Goal: Find specific page/section: Find specific page/section

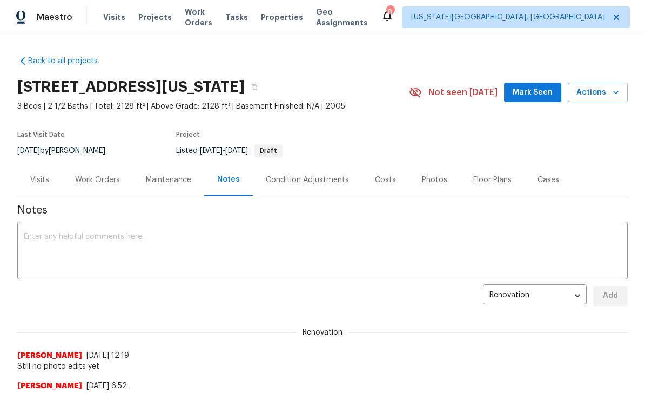
click at [312, 262] on textarea at bounding box center [322, 252] width 597 height 38
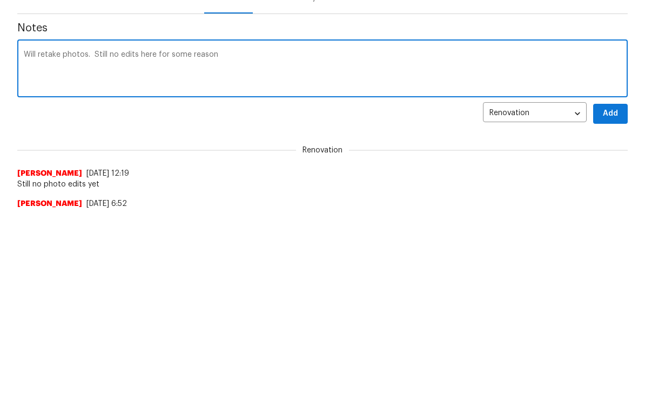
type textarea "Will retake photos. Still no edits here for some reason"
click at [614, 289] on span "Add" at bounding box center [610, 295] width 17 height 13
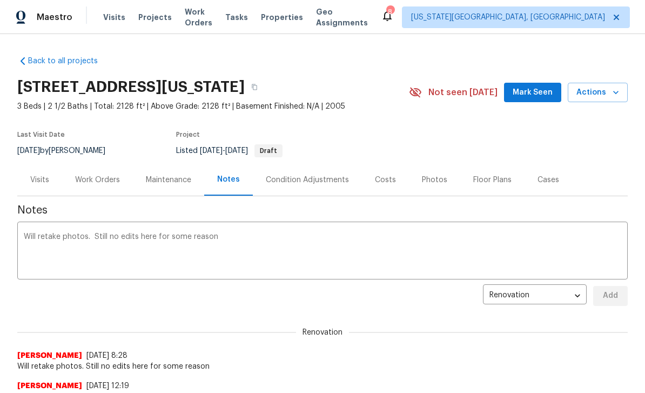
click at [535, 98] on span "Mark Seen" at bounding box center [532, 92] width 40 height 13
click at [248, 14] on span "Tasks" at bounding box center [236, 17] width 23 height 8
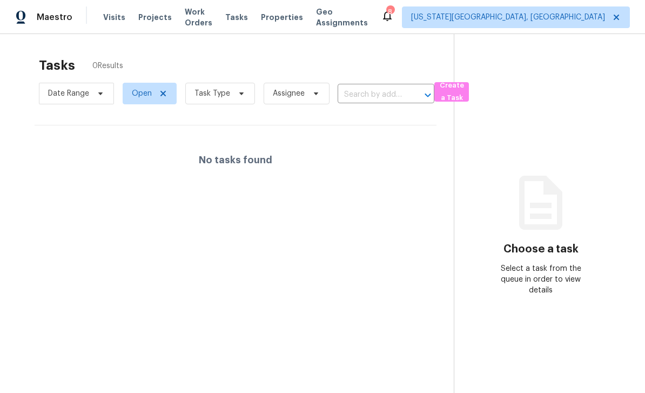
click at [195, 20] on span "Work Orders" at bounding box center [199, 17] width 28 height 22
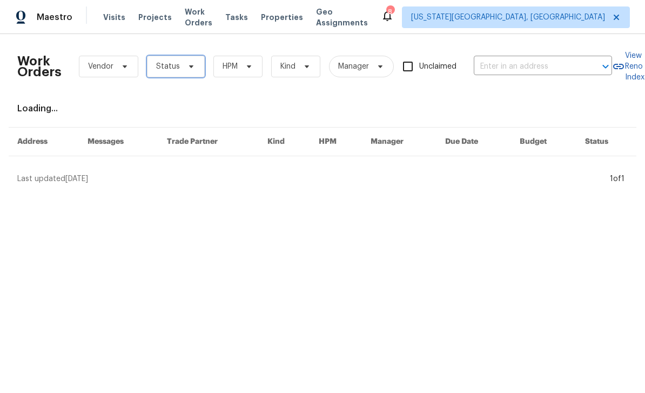
click at [177, 67] on span "Status" at bounding box center [168, 66] width 24 height 11
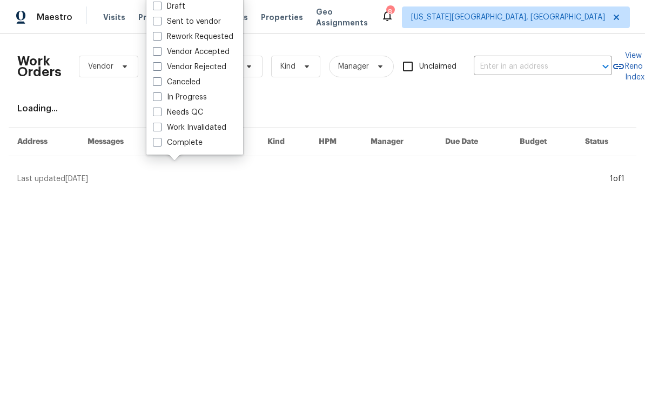
click at [156, 116] on label "Needs QC" at bounding box center [178, 112] width 50 height 11
click at [156, 114] on input "Needs QC" at bounding box center [156, 110] width 7 height 7
checkbox input "true"
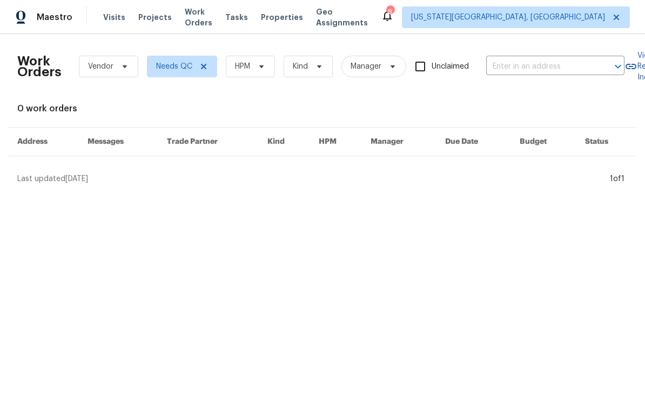
click at [282, 16] on span "Properties" at bounding box center [282, 17] width 42 height 11
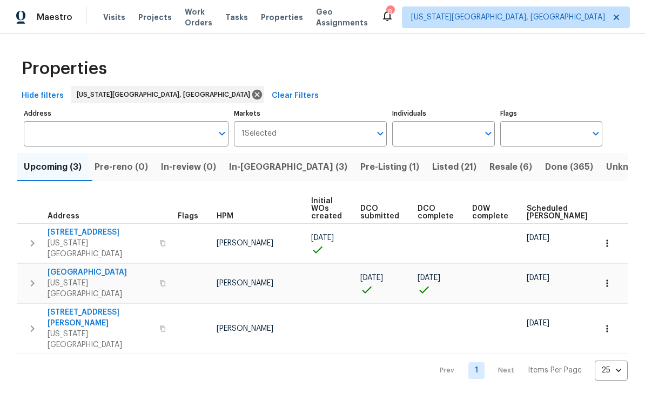
click at [259, 163] on span "In-[GEOGRAPHIC_DATA] (3)" at bounding box center [288, 166] width 118 height 15
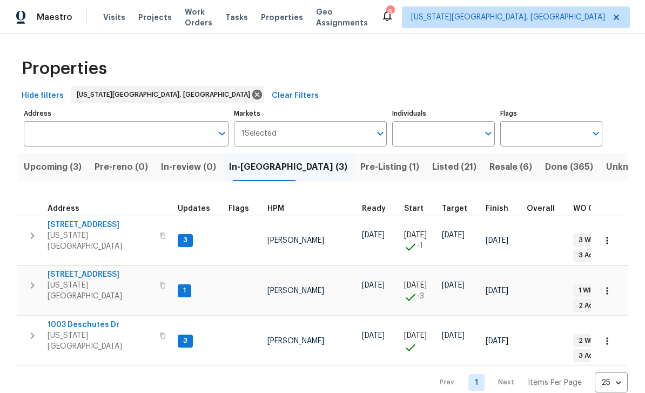
click at [64, 266] on td "[STREET_ADDRESS][US_STATE]" at bounding box center [95, 285] width 156 height 39
click at [73, 269] on span "[STREET_ADDRESS]" at bounding box center [100, 274] width 105 height 11
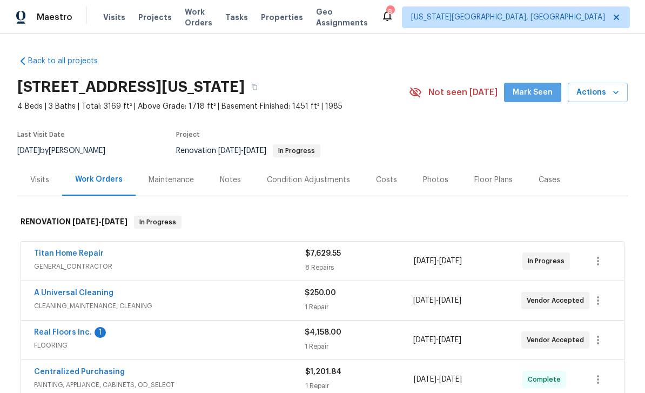
click at [535, 95] on span "Mark Seen" at bounding box center [532, 92] width 40 height 13
click at [106, 15] on span "Visits" at bounding box center [114, 17] width 22 height 11
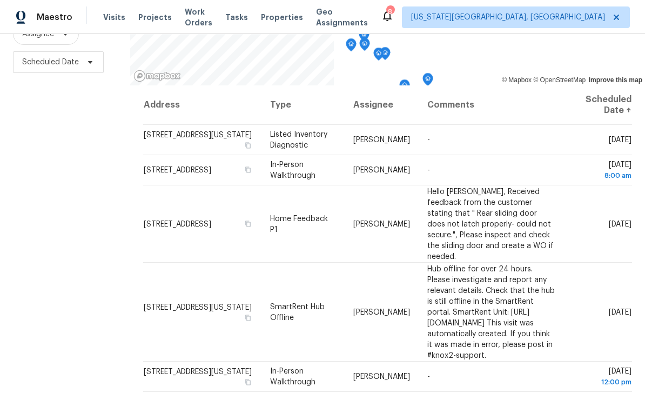
scroll to position [143, 0]
click at [488, 1] on div "Maestro Visits Projects Work Orders Tasks Properties Geo Assignments 8 Colorado…" at bounding box center [322, 17] width 645 height 34
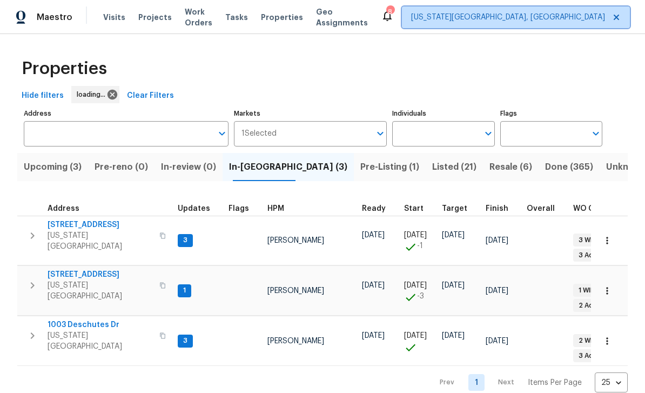
click at [503, 23] on span "[US_STATE][GEOGRAPHIC_DATA], [GEOGRAPHIC_DATA]" at bounding box center [516, 17] width 228 height 22
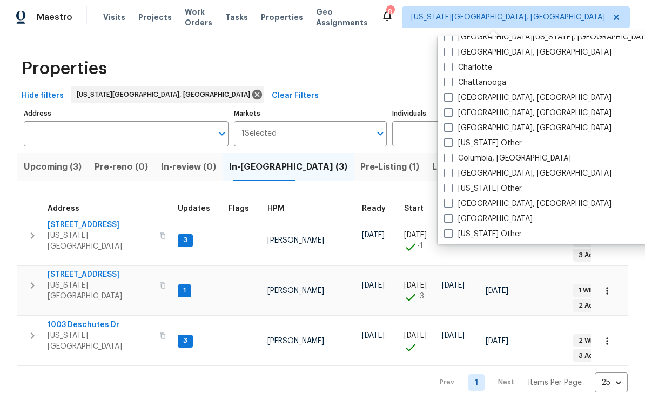
scroll to position [249, 0]
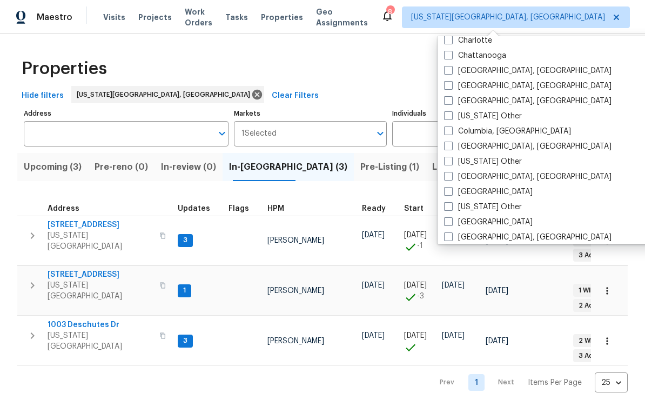
click at [444, 219] on span at bounding box center [448, 221] width 9 height 9
click at [444, 219] on input "Denver" at bounding box center [447, 220] width 7 height 7
checkbox input "true"
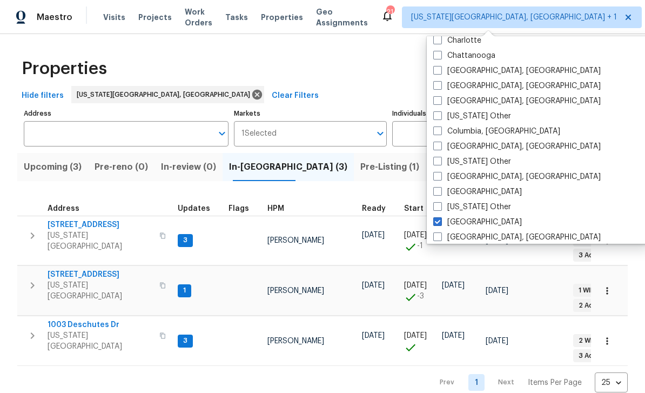
click at [114, 21] on span "Visits" at bounding box center [114, 17] width 22 height 11
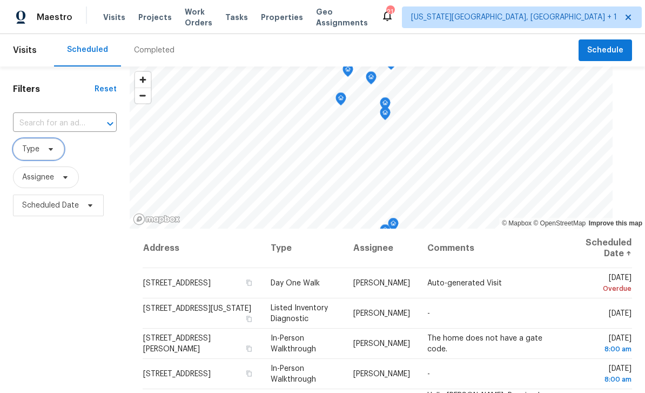
click at [44, 150] on span at bounding box center [49, 149] width 12 height 9
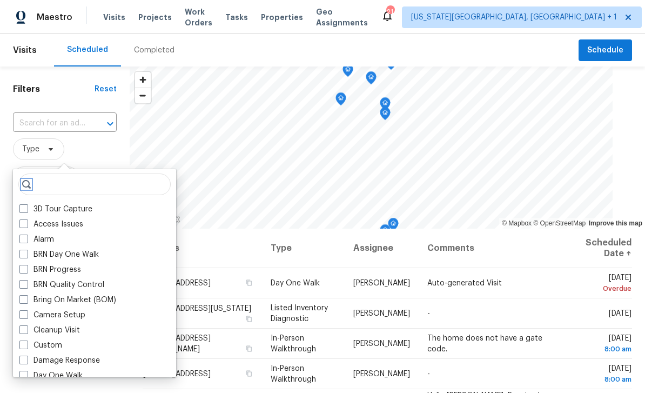
click at [28, 181] on icon at bounding box center [26, 184] width 9 height 9
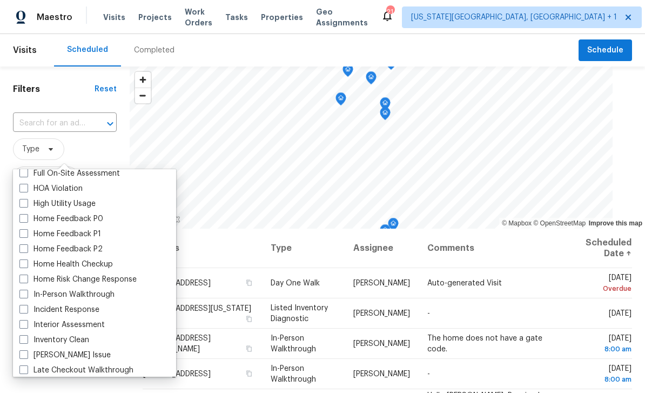
scroll to position [313, 0]
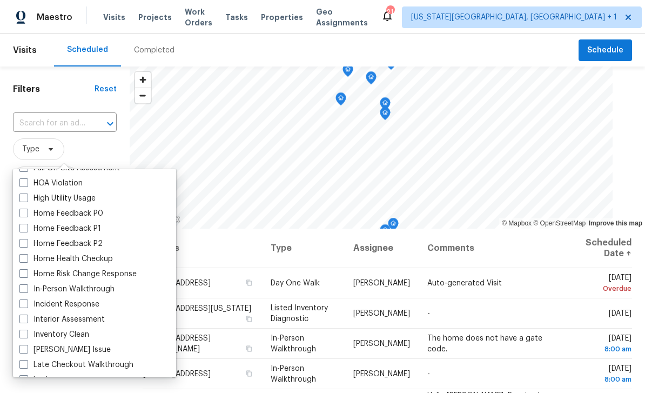
click at [22, 285] on span at bounding box center [23, 288] width 9 height 9
click at [22, 285] on input "In-Person Walkthrough" at bounding box center [22, 286] width 7 height 7
checkbox input "true"
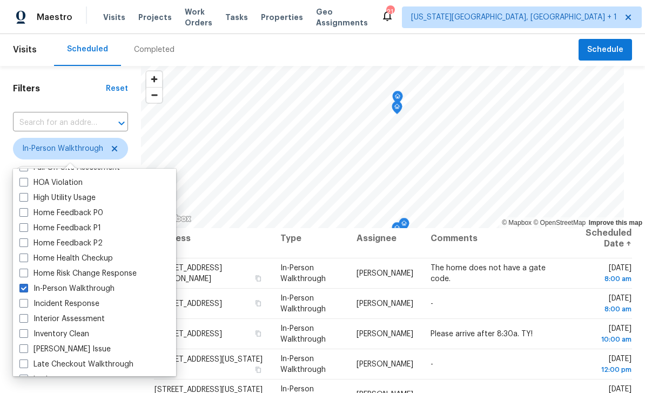
scroll to position [9, 0]
click at [475, 52] on div "Scheduled Completed" at bounding box center [316, 49] width 524 height 32
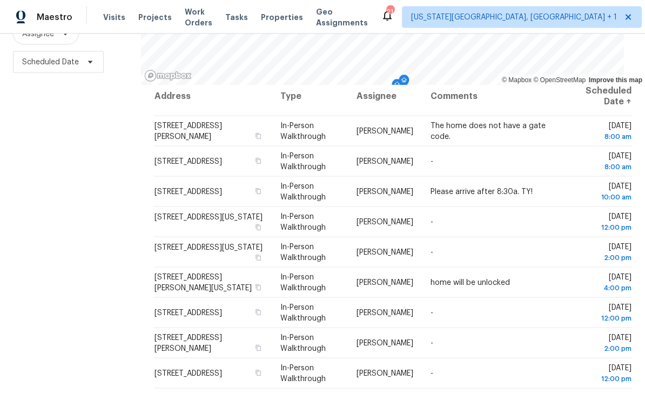
scroll to position [35, 0]
click at [261, 344] on icon "button" at bounding box center [257, 347] width 5 height 6
click at [261, 369] on icon "button" at bounding box center [257, 372] width 5 height 6
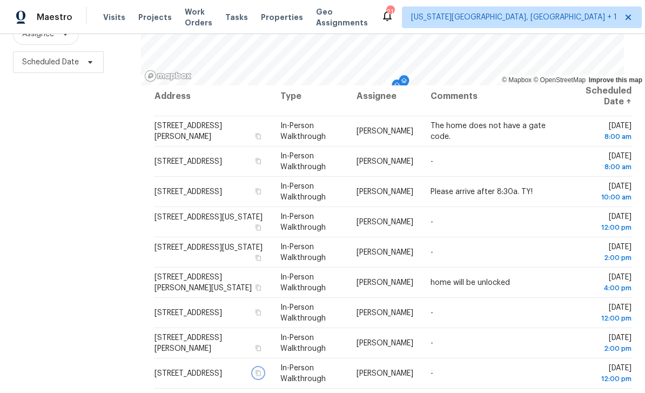
click at [261, 369] on icon "button" at bounding box center [257, 372] width 5 height 6
click at [263, 307] on button "button" at bounding box center [258, 312] width 10 height 10
click at [261, 188] on icon "button" at bounding box center [258, 191] width 6 height 6
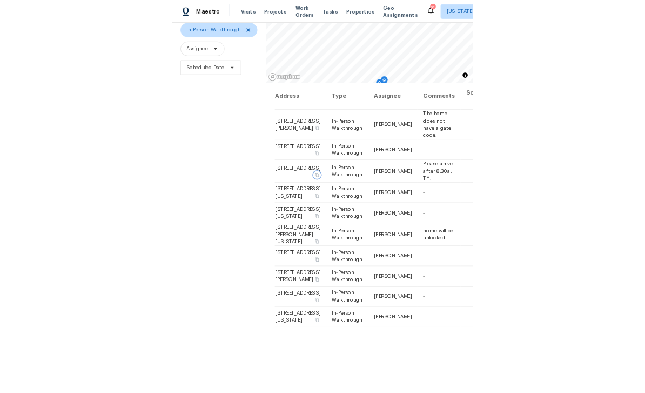
scroll to position [35, 0]
